Goal: Task Accomplishment & Management: Manage account settings

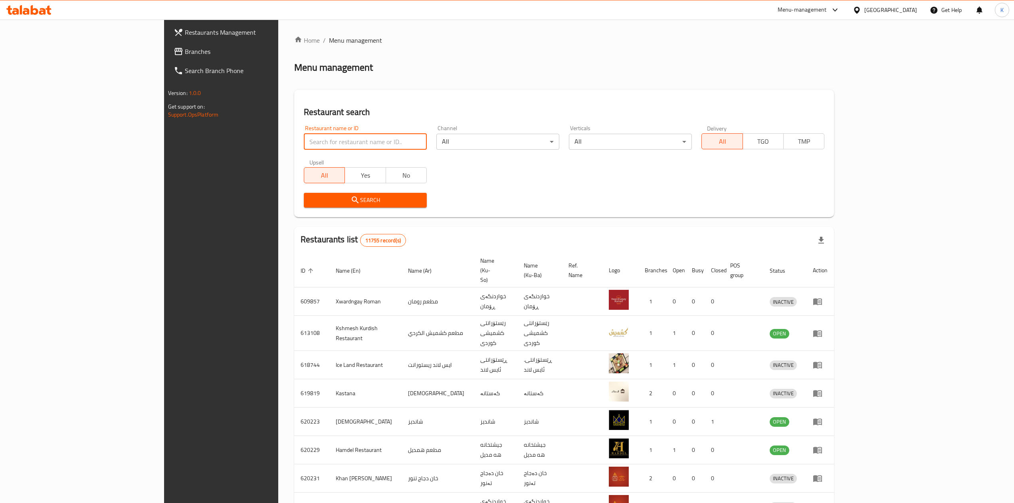
click at [306, 140] on input "search" at bounding box center [365, 142] width 123 height 16
click button "Search" at bounding box center [365, 200] width 123 height 15
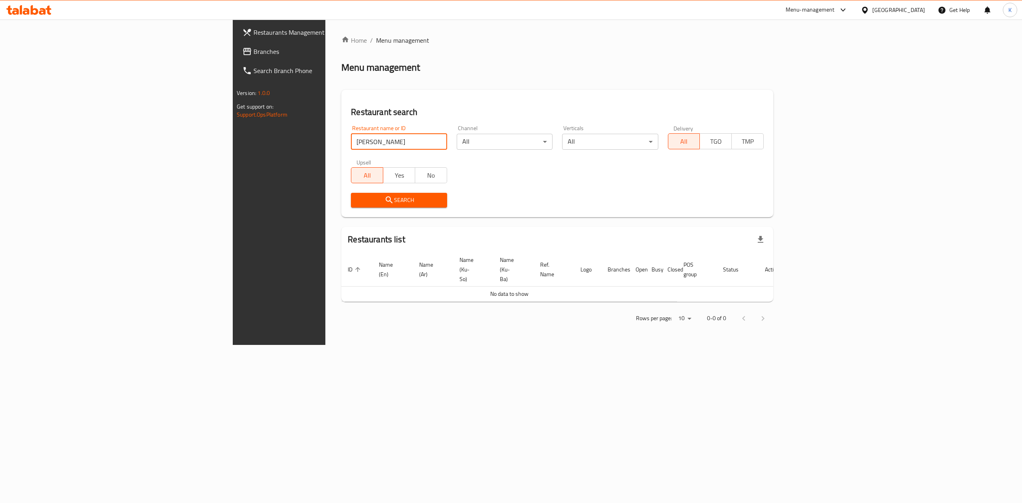
click at [351, 146] on input "[PERSON_NAME]" at bounding box center [399, 142] width 96 height 16
type input "n"
type input "[PERSON_NAME]"
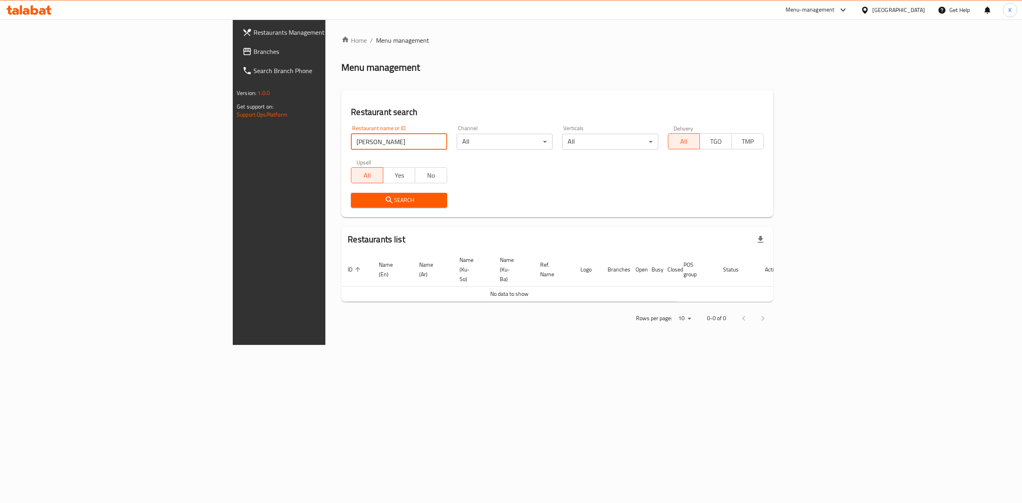
click button "Search" at bounding box center [399, 200] width 96 height 15
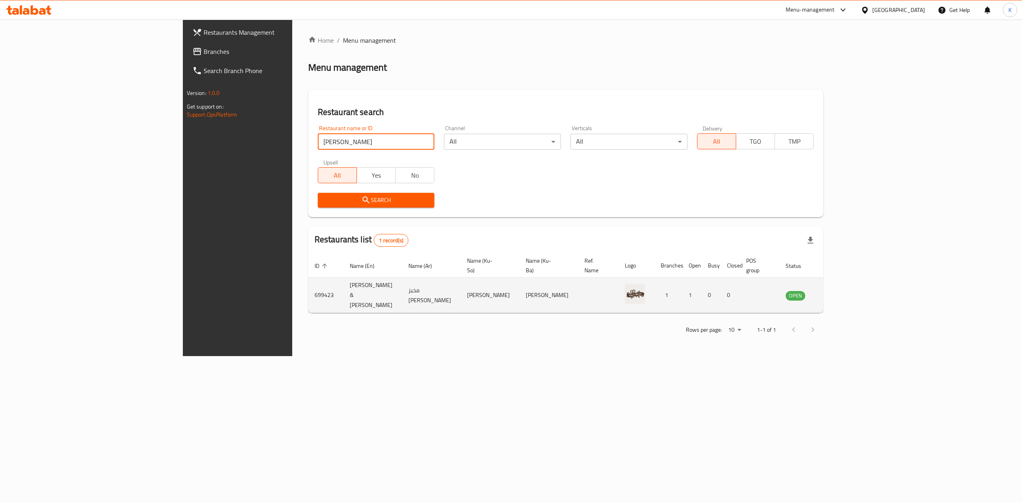
click at [837, 290] on icon "enhanced table" at bounding box center [832, 295] width 10 height 10
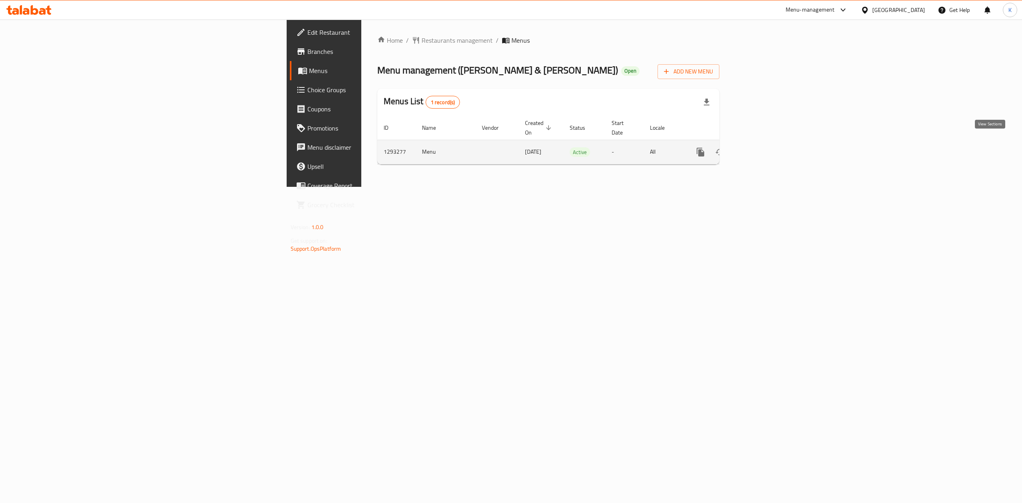
click at [763, 147] on icon "enhanced table" at bounding box center [758, 152] width 10 height 10
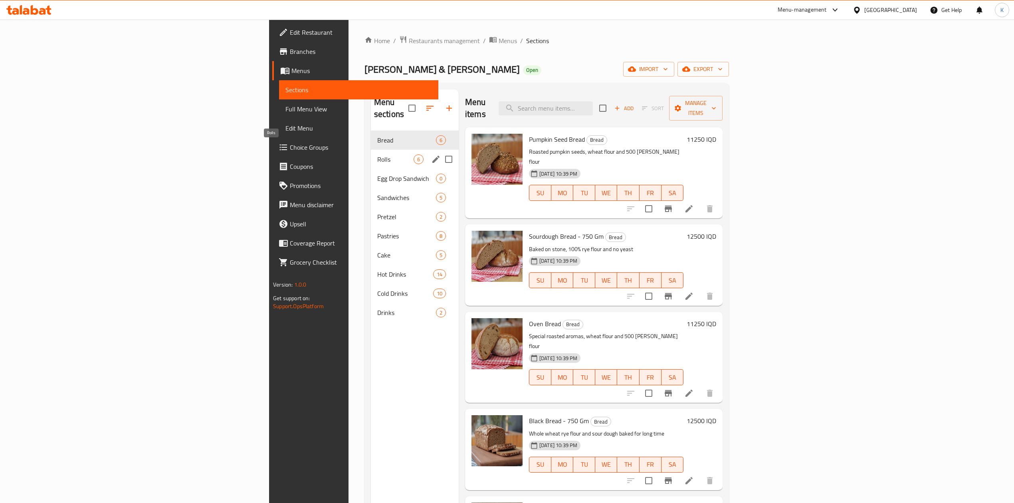
click at [377, 154] on span "Rolls" at bounding box center [395, 159] width 36 height 10
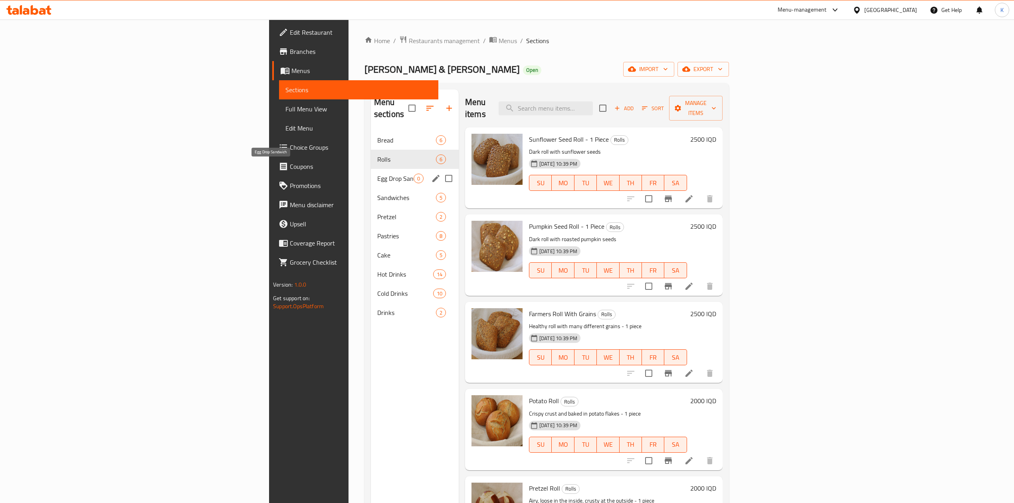
click at [377, 174] on span "Egg Drop Sandwich" at bounding box center [395, 179] width 36 height 10
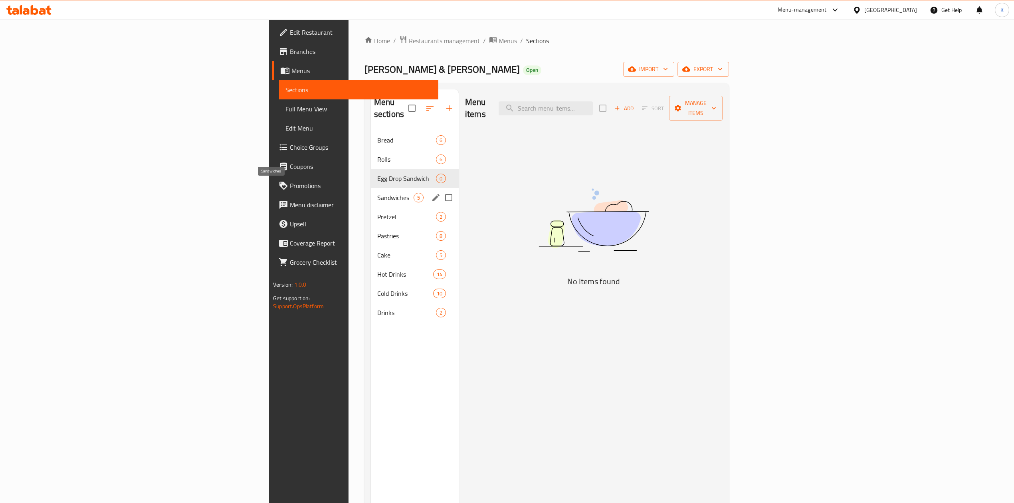
click at [377, 193] on span "Sandwiches" at bounding box center [395, 198] width 36 height 10
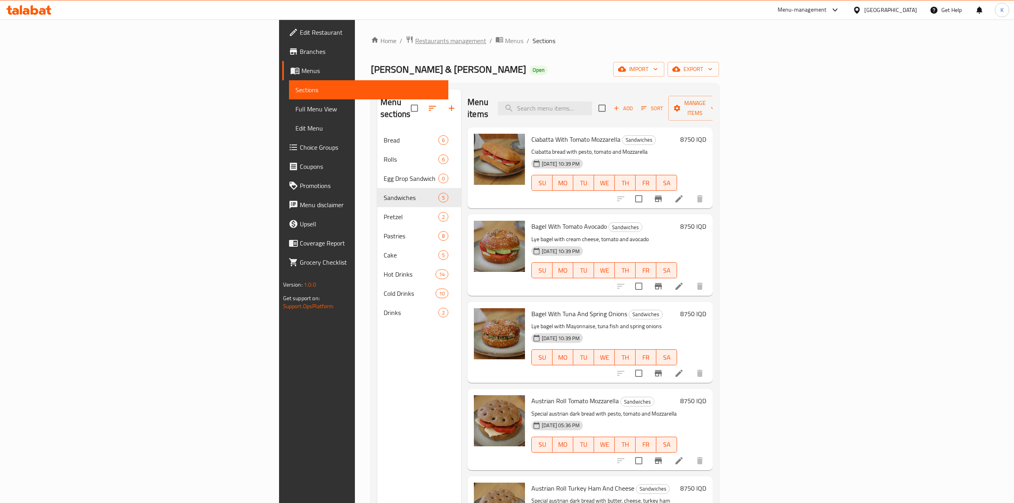
click at [415, 40] on span "Restaurants management" at bounding box center [450, 41] width 71 height 10
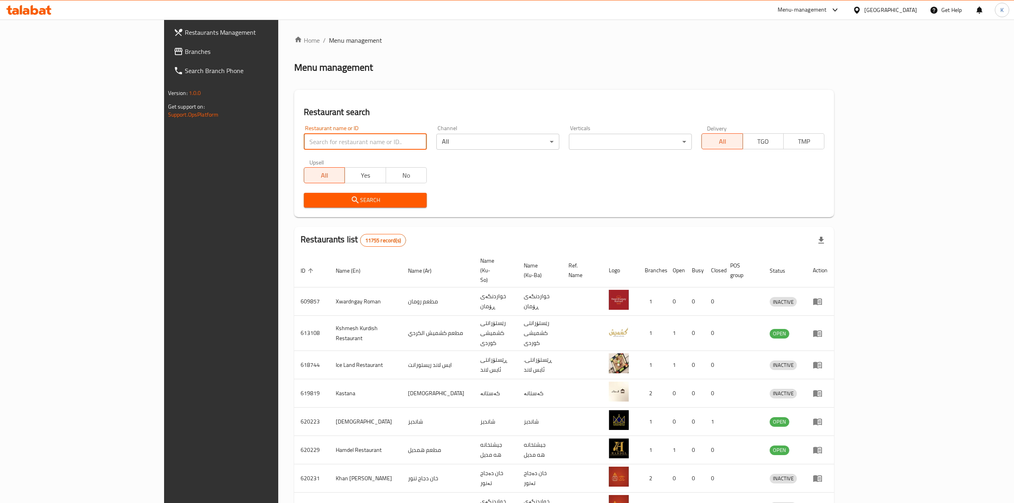
click at [304, 145] on input "search" at bounding box center [365, 142] width 123 height 16
type input "fish co"
click button "Search" at bounding box center [365, 200] width 123 height 15
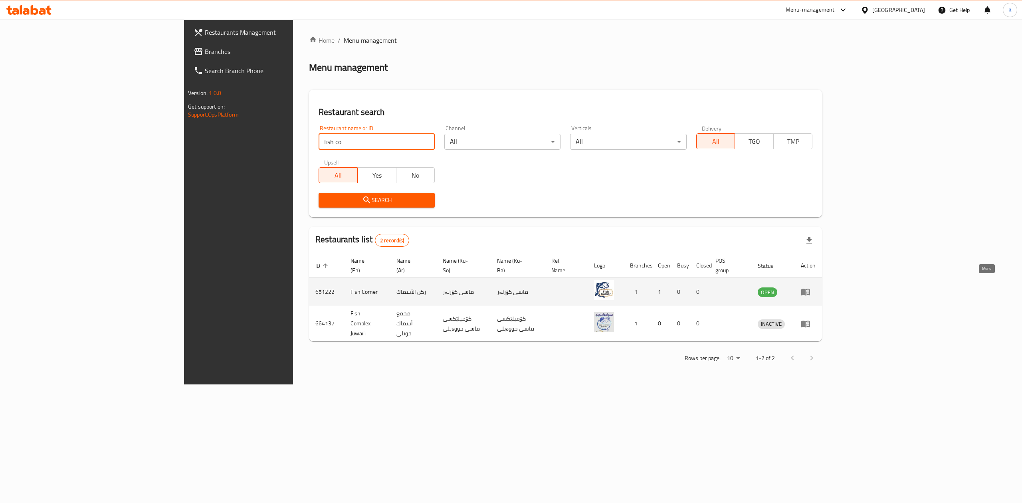
click at [810, 289] on icon "enhanced table" at bounding box center [805, 292] width 9 height 7
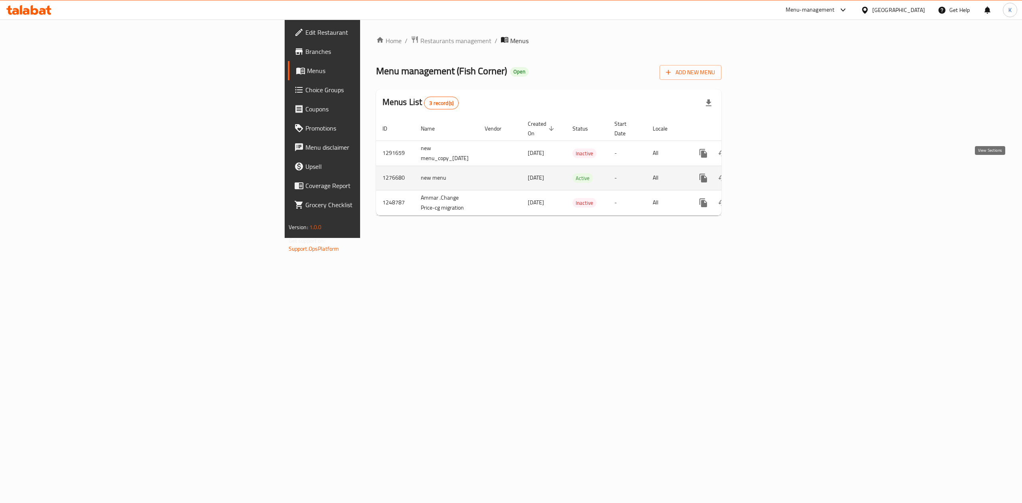
click at [770, 172] on link "enhanced table" at bounding box center [760, 177] width 19 height 19
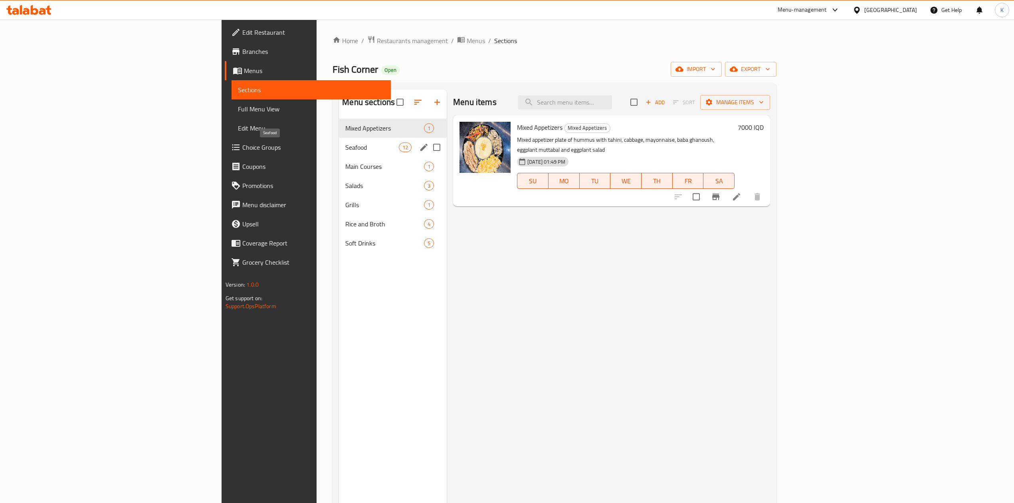
click at [345, 152] on span "Seafood" at bounding box center [371, 147] width 53 height 10
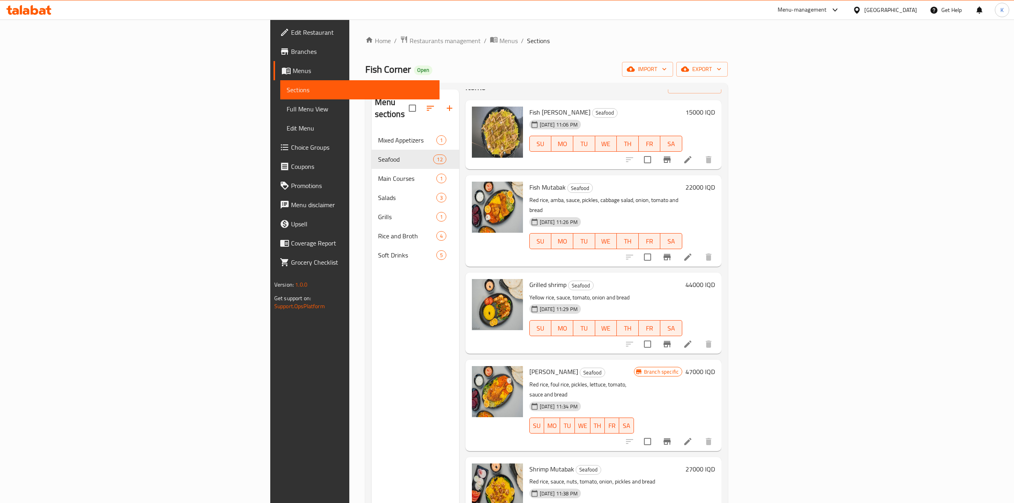
scroll to position [28, 0]
click at [715, 278] on h6 "44000 IQD" at bounding box center [700, 283] width 30 height 11
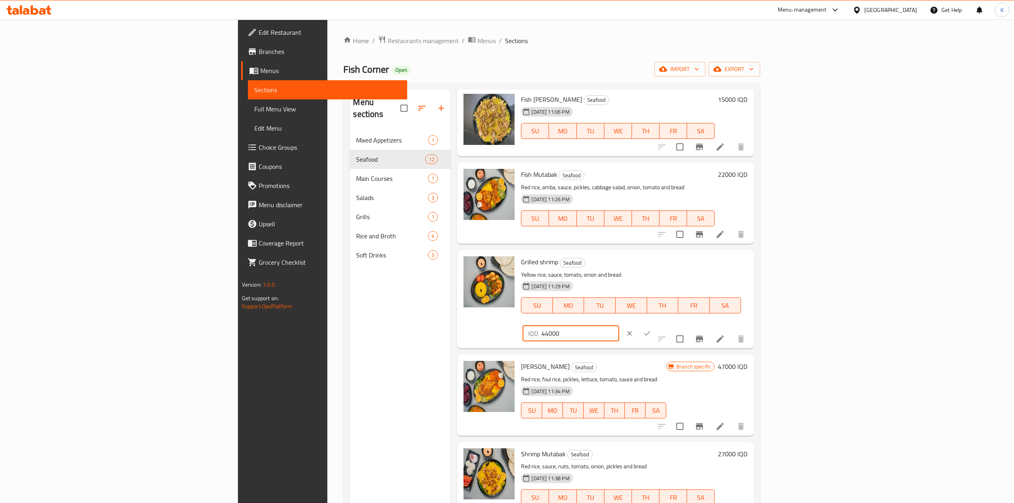
click at [618, 325] on input "44000" at bounding box center [579, 333] width 77 height 16
type input "47000"
click at [651, 329] on icon "ok" at bounding box center [647, 333] width 8 height 8
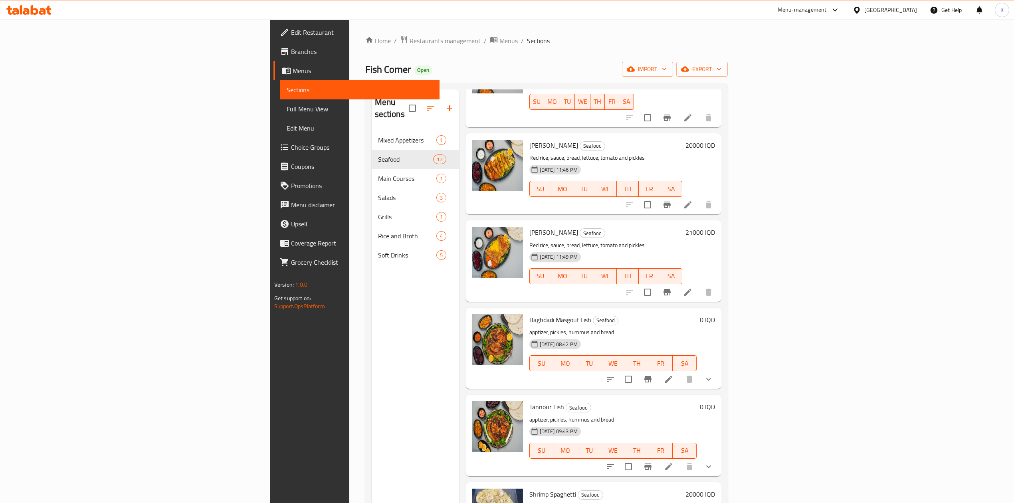
scroll to position [551, 0]
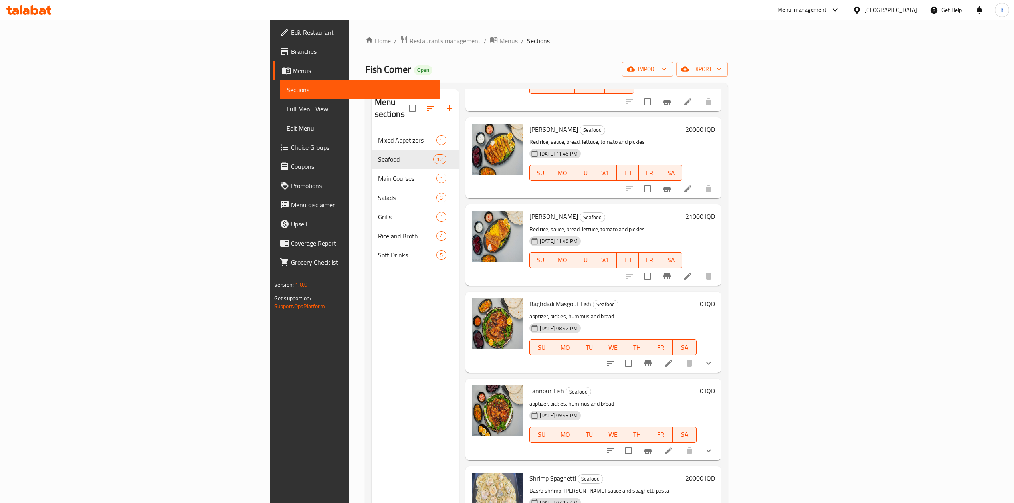
click at [409, 45] on span "Restaurants management" at bounding box center [444, 41] width 71 height 10
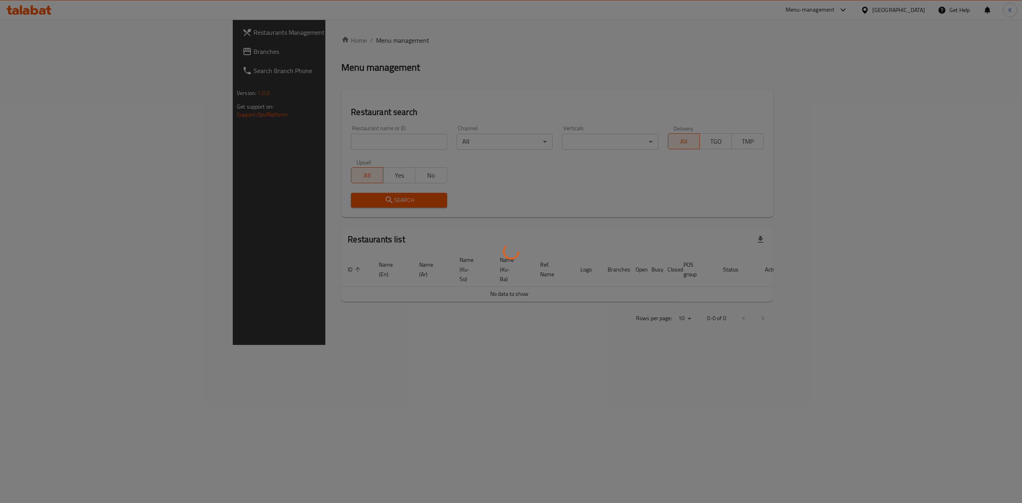
click at [245, 142] on div at bounding box center [511, 251] width 1022 height 503
click at [226, 143] on div at bounding box center [511, 251] width 1022 height 503
click at [243, 144] on div at bounding box center [511, 251] width 1022 height 503
click at [270, 144] on div at bounding box center [511, 251] width 1022 height 503
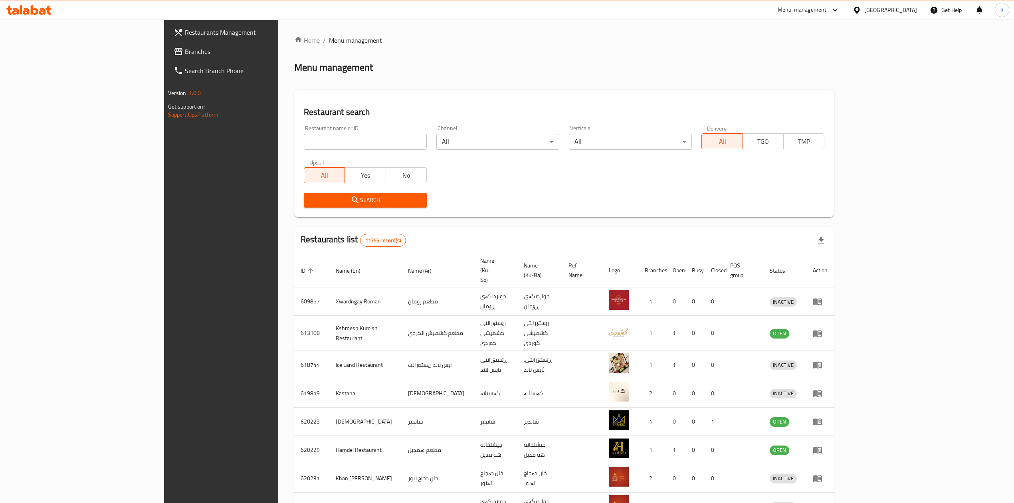
click at [304, 142] on input "search" at bounding box center [365, 142] width 123 height 16
type input "tabaq al"
click button "Search" at bounding box center [365, 200] width 123 height 15
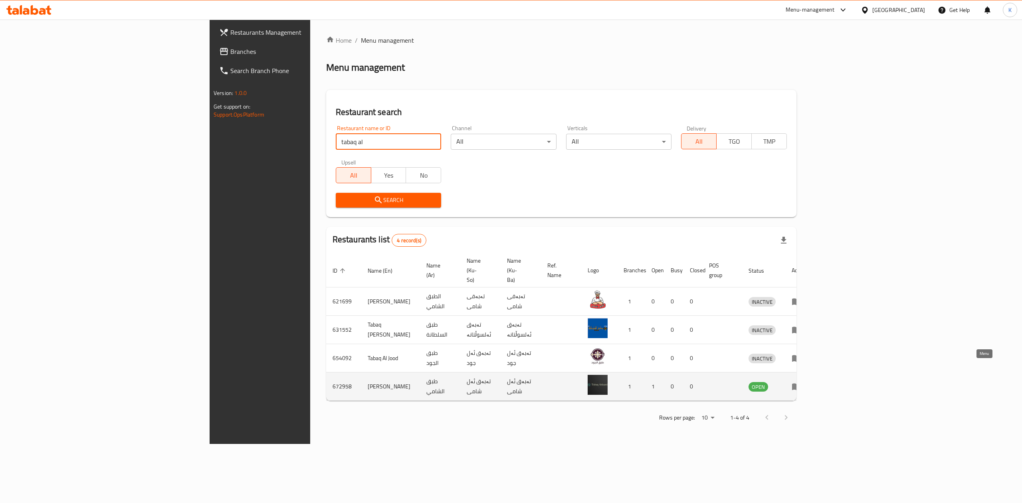
click at [801, 381] on icon "enhanced table" at bounding box center [796, 386] width 10 height 10
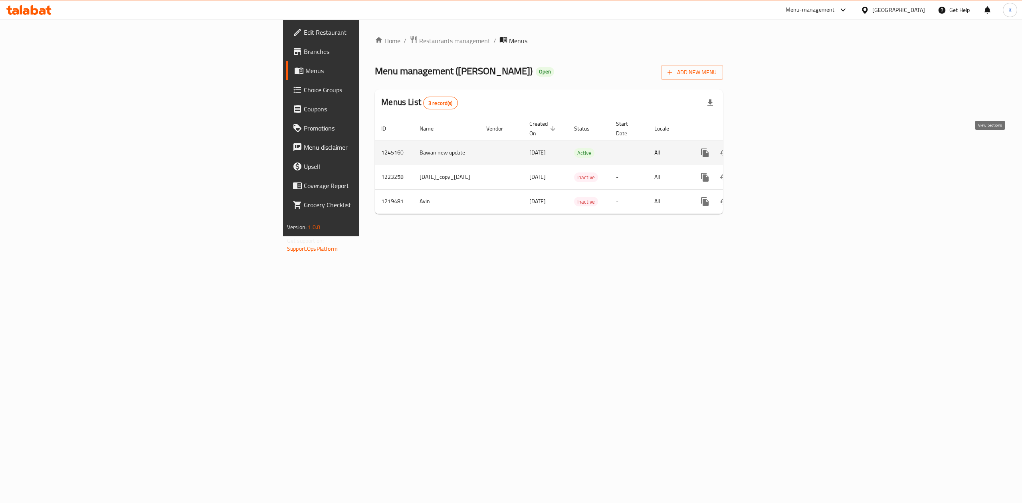
click at [766, 149] on icon "enhanced table" at bounding box center [762, 152] width 7 height 7
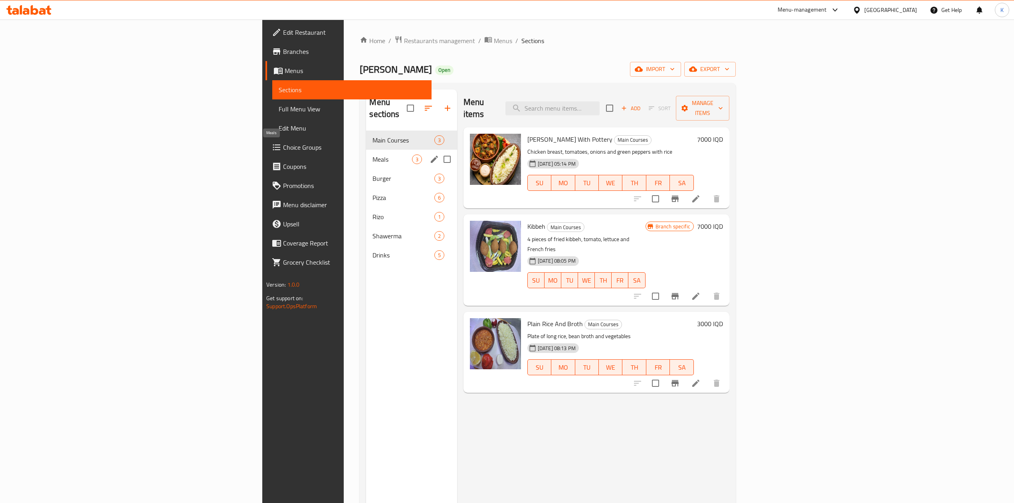
click at [372, 154] on span "Meals" at bounding box center [391, 159] width 39 height 10
